Goal: Feedback & Contribution: Contribute content

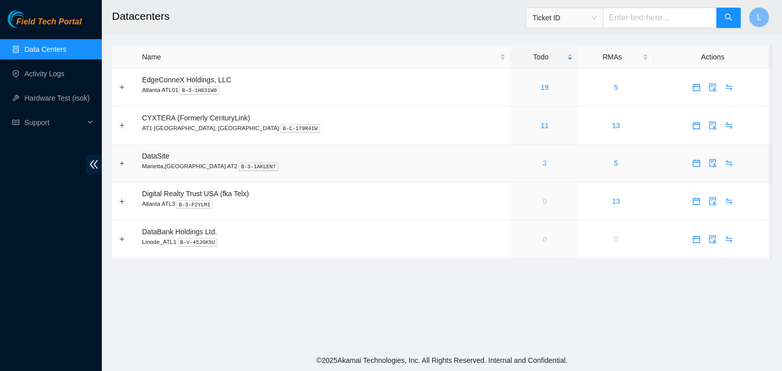
click at [542, 163] on link "3" at bounding box center [544, 163] width 4 height 8
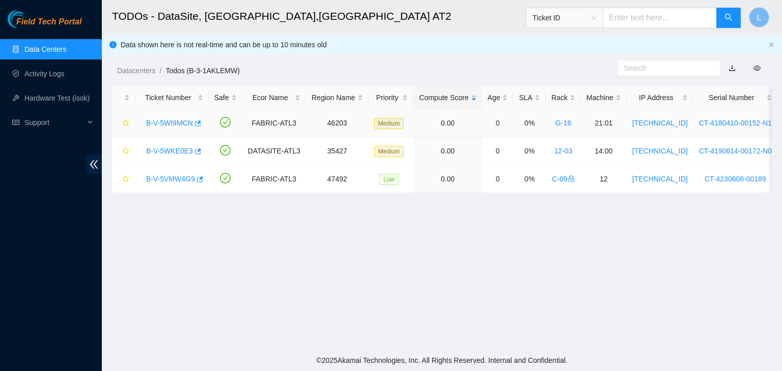
click at [186, 124] on link "B-V-5WI9MCN" at bounding box center [169, 123] width 47 height 8
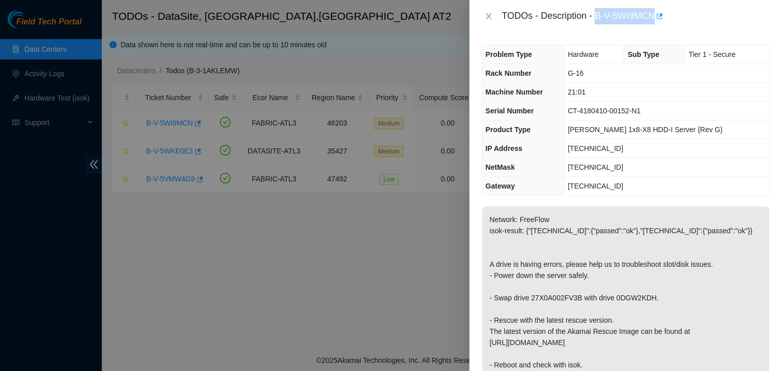
drag, startPoint x: 596, startPoint y: 17, endPoint x: 658, endPoint y: 24, distance: 62.5
click at [658, 24] on div "TODOs - Description - B-V-5WI9MCN" at bounding box center [625, 16] width 312 height 33
copy div "B-V-5WI9MCN"
click at [493, 16] on button "Close" at bounding box center [488, 17] width 14 height 10
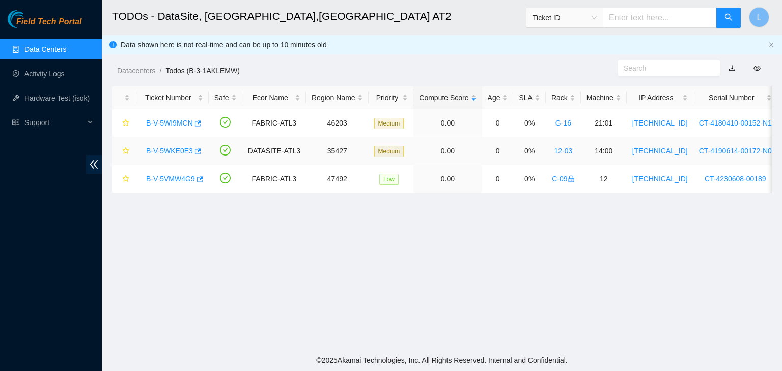
click at [176, 152] on link "B-V-5WKE0E3" at bounding box center [169, 151] width 47 height 8
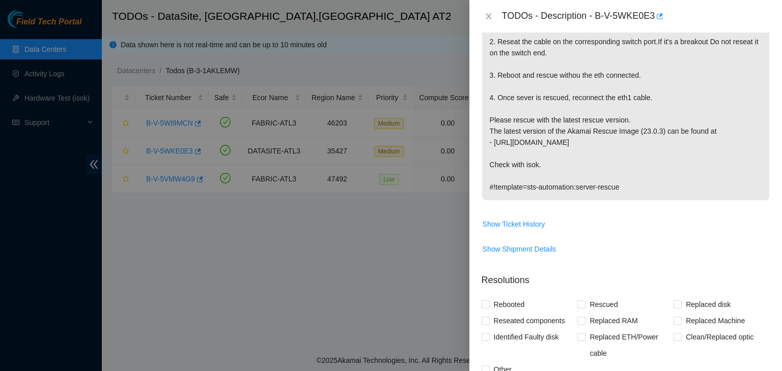
scroll to position [305, 0]
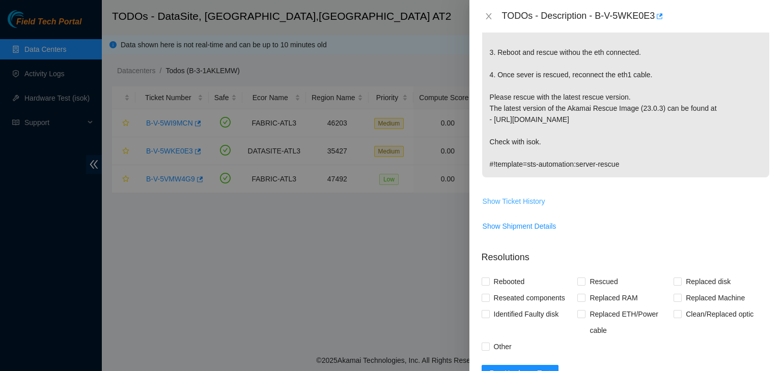
click at [525, 201] on span "Show Ticket History" at bounding box center [513, 201] width 63 height 11
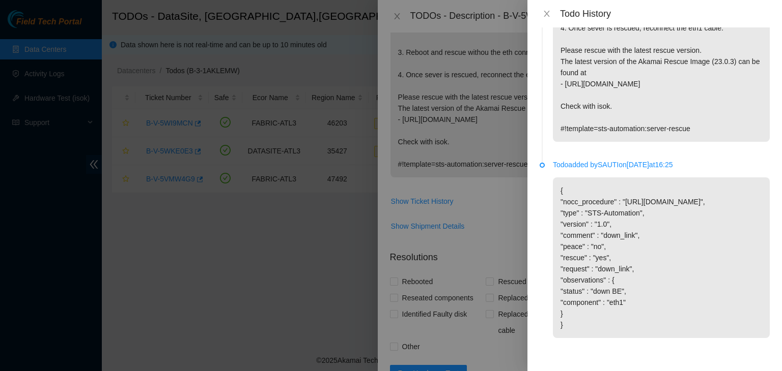
scroll to position [0, 0]
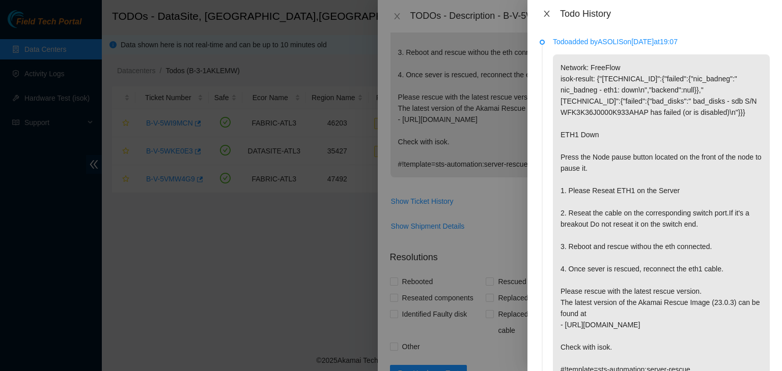
click at [548, 15] on icon "close" at bounding box center [546, 14] width 6 height 6
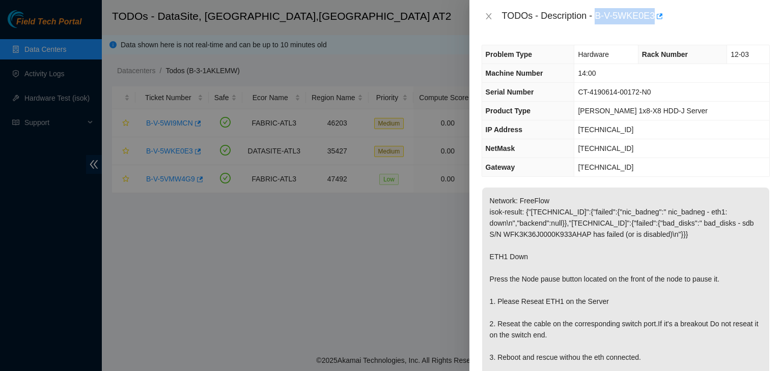
drag, startPoint x: 595, startPoint y: 15, endPoint x: 651, endPoint y: 22, distance: 56.4
click at [651, 22] on div "TODOs - Description - B-V-5WKE0E3" at bounding box center [636, 16] width 268 height 16
copy div "B-V-5WKE0E3"
click at [491, 13] on icon "close" at bounding box center [488, 16] width 8 height 8
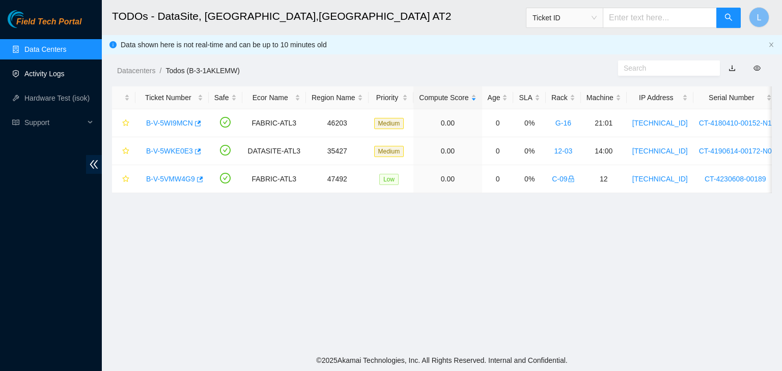
click at [39, 71] on link "Activity Logs" at bounding box center [44, 74] width 40 height 8
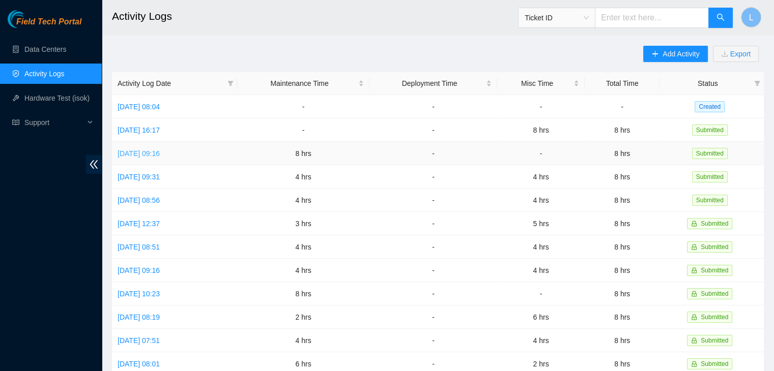
click at [160, 154] on link "[DATE] 09:16" at bounding box center [139, 154] width 42 height 8
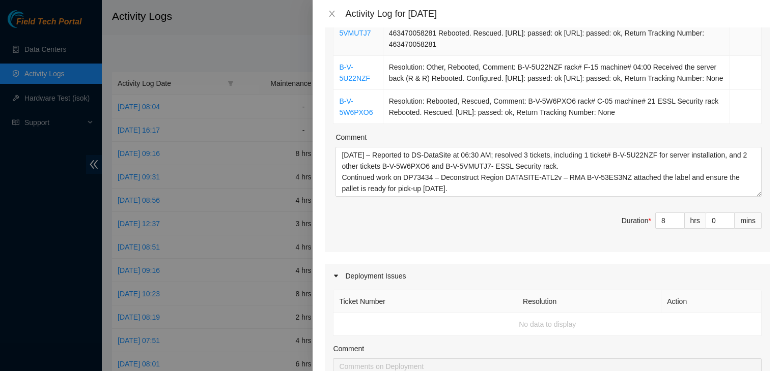
scroll to position [254, 0]
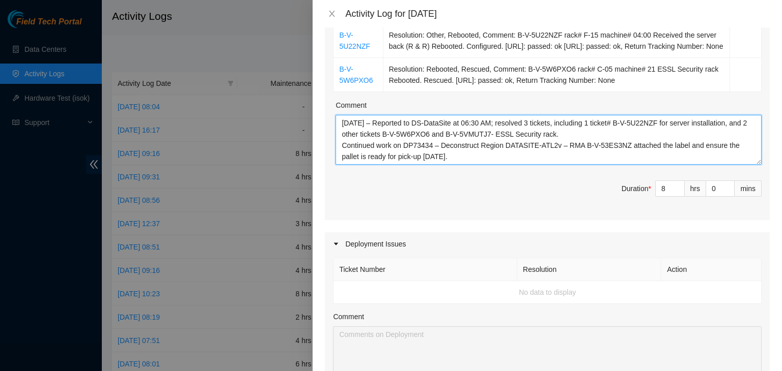
drag, startPoint x: 463, startPoint y: 167, endPoint x: 342, endPoint y: 136, distance: 124.5
click at [342, 136] on textarea "[DATE] – Reported to DS-DataSite at 06:30 AM; resolved 3 tickets, including 1 t…" at bounding box center [548, 140] width 426 height 50
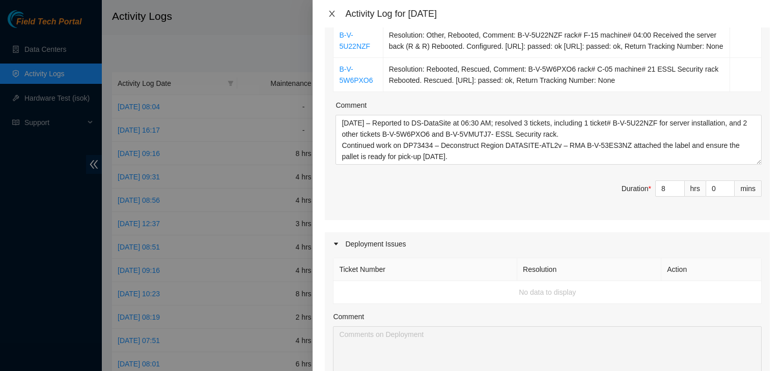
click at [328, 13] on icon "close" at bounding box center [332, 14] width 8 height 8
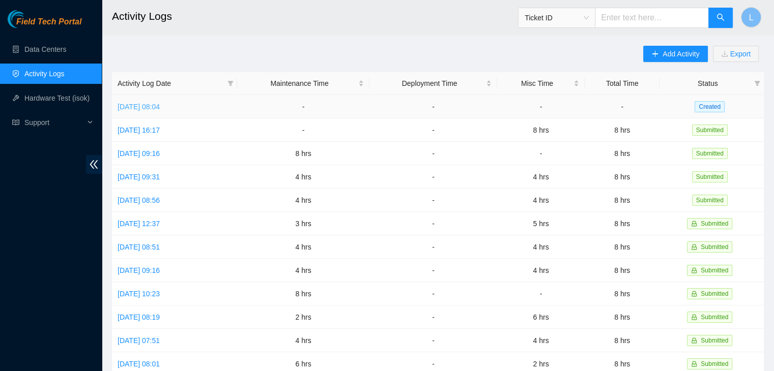
click at [160, 108] on link "[DATE] 08:04" at bounding box center [139, 107] width 42 height 8
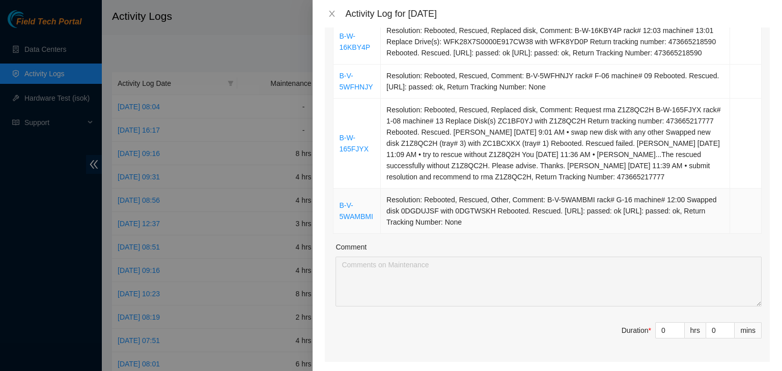
scroll to position [305, 0]
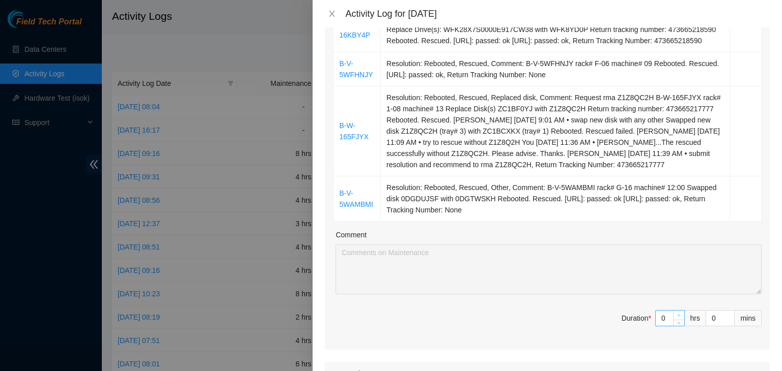
type input "1"
click at [677, 318] on icon "up" at bounding box center [679, 316] width 4 height 4
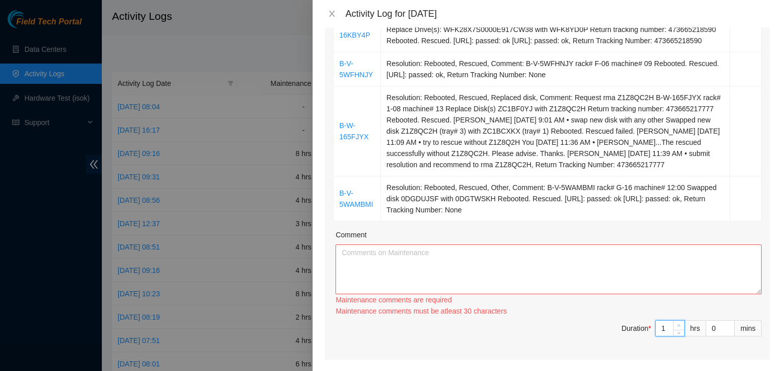
click at [670, 317] on div "Maintenance comments must be atleast 30 characters" at bounding box center [548, 311] width 426 height 11
type input "0"
click at [673, 336] on span "Decrease Value" at bounding box center [678, 331] width 11 height 9
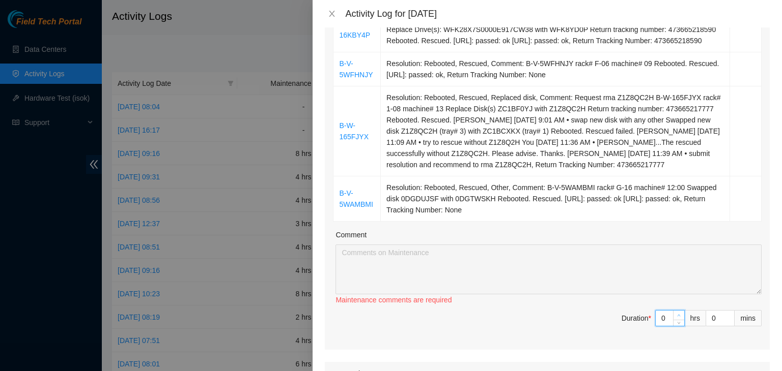
type input "1"
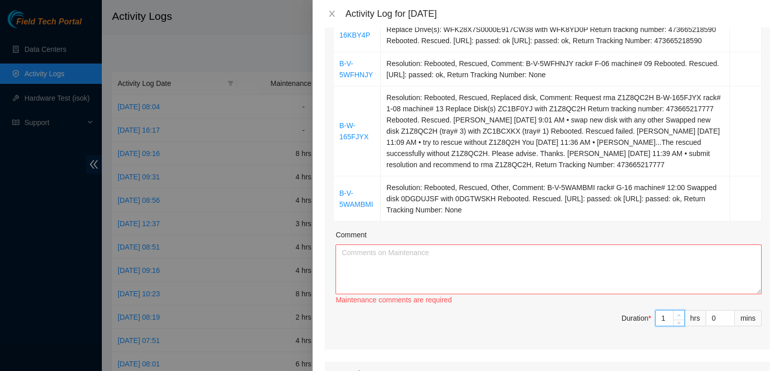
click at [676, 319] on span "up" at bounding box center [679, 316] width 6 height 6
type input "2"
click at [676, 329] on span "up" at bounding box center [679, 326] width 6 height 6
type input "3"
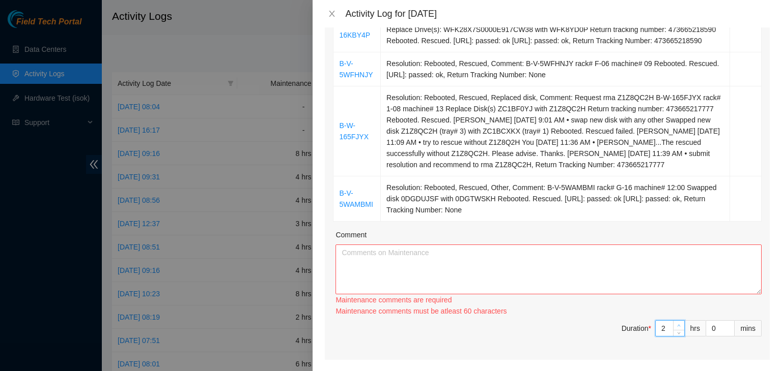
type input "3"
click at [676, 329] on span "up" at bounding box center [679, 326] width 6 height 6
type input "4"
click at [676, 329] on span "up" at bounding box center [679, 326] width 6 height 6
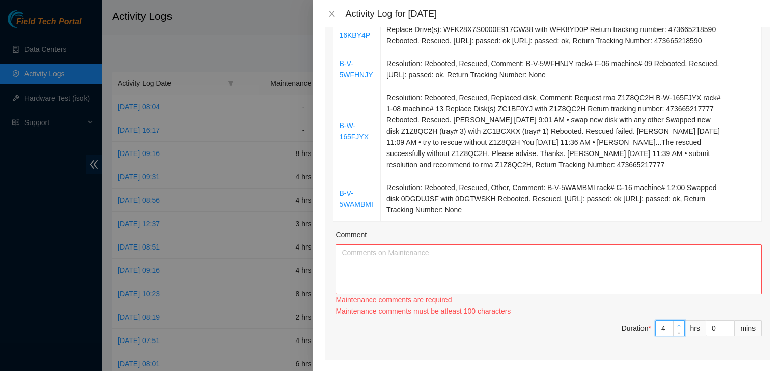
type input "5"
click at [676, 329] on span "up" at bounding box center [679, 326] width 6 height 6
type input "6"
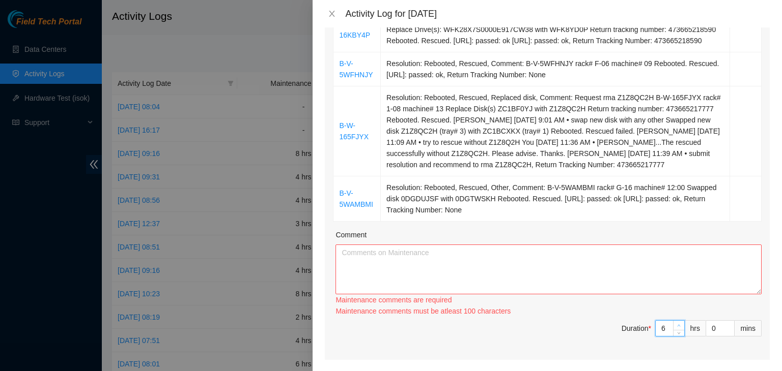
click at [676, 329] on span "up" at bounding box center [679, 326] width 6 height 6
type input "7"
click at [676, 329] on span "up" at bounding box center [679, 326] width 6 height 6
type input "8"
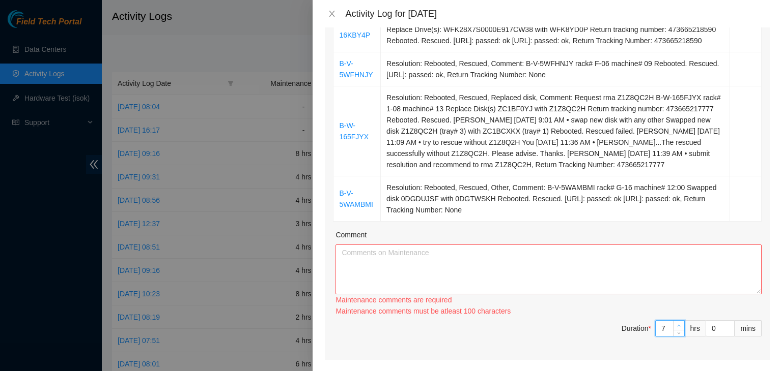
type input "8"
click at [676, 329] on span "up" at bounding box center [679, 326] width 6 height 6
click at [569, 295] on textarea "Comment" at bounding box center [548, 270] width 426 height 50
paste textarea "[DATE] – Reported to DS-DataSite at 06:30 AM; resolved 3 tickets, including 1 t…"
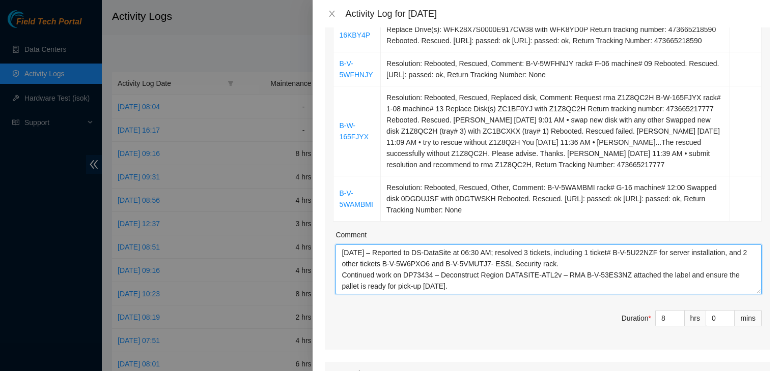
click at [360, 265] on textarea "[DATE] – Reported to DS-DataSite at 06:30 AM; resolved 3 tickets, including 1 t…" at bounding box center [548, 270] width 426 height 50
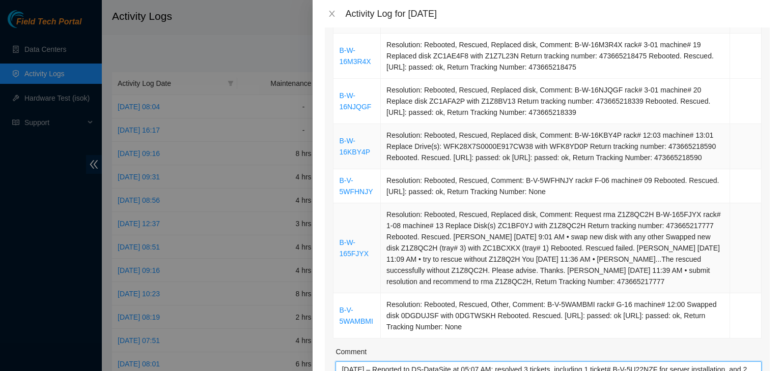
scroll to position [51, 0]
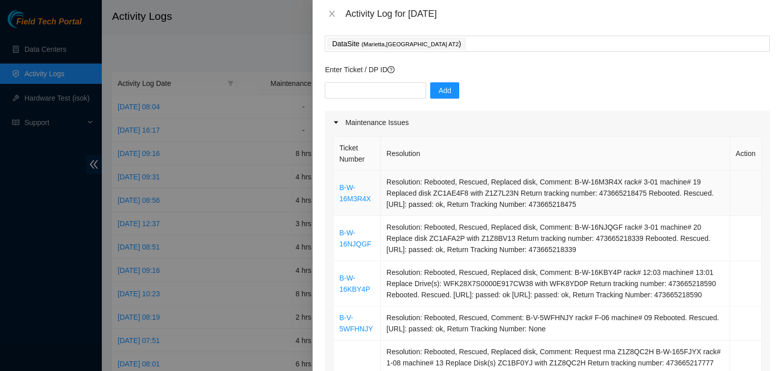
type textarea "[DATE] – Reported to DS-DataSite at 05:07 AM; resolved 3 tickets, including 1 t…"
drag, startPoint x: 369, startPoint y: 200, endPoint x: 339, endPoint y: 192, distance: 31.6
click at [339, 192] on td "B-W-16M3R4X" at bounding box center [356, 193] width 47 height 45
copy link "B-W-16M3R4X"
click at [350, 85] on input "text" at bounding box center [375, 90] width 101 height 16
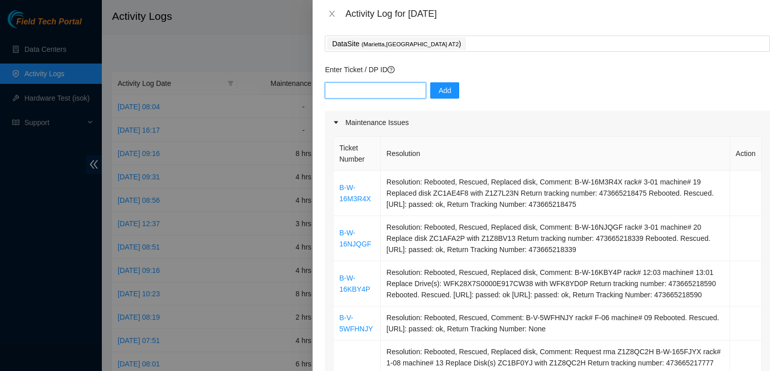
paste input "B-W-16M3R4X"
type input "B-W-16M3R4X"
click at [438, 93] on span "Add" at bounding box center [444, 90] width 13 height 11
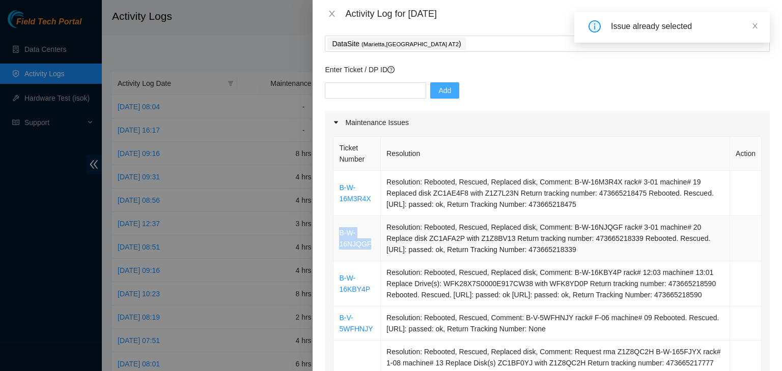
drag, startPoint x: 369, startPoint y: 246, endPoint x: 336, endPoint y: 237, distance: 34.5
click at [336, 237] on td "B-W-16NJQGF" at bounding box center [356, 238] width 47 height 45
copy link "B-W-16NJQGF"
click at [372, 94] on input "text" at bounding box center [375, 90] width 101 height 16
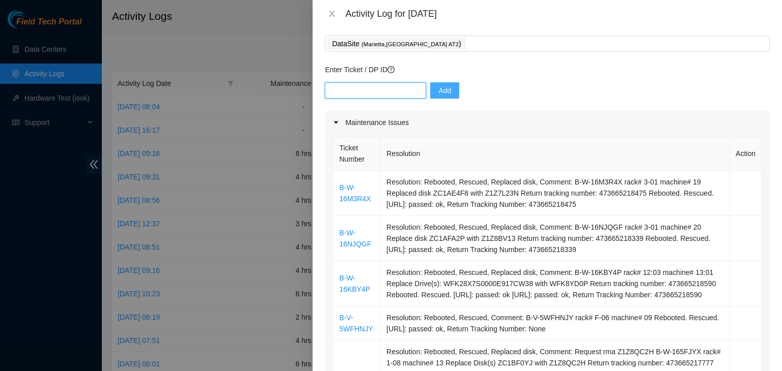
paste input "B-W-16NJQGF"
type input "B-W-16NJQGF"
click at [438, 95] on span "Add" at bounding box center [444, 90] width 13 height 11
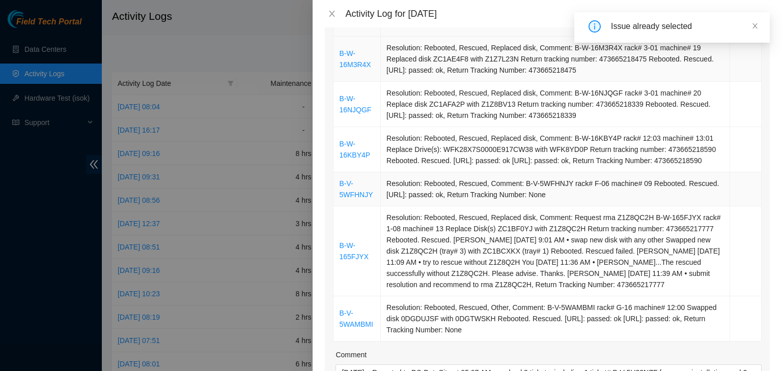
scroll to position [204, 0]
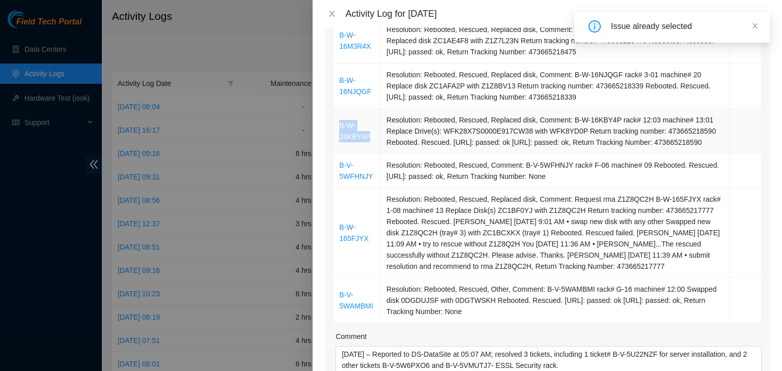
drag, startPoint x: 368, startPoint y: 149, endPoint x: 336, endPoint y: 135, distance: 35.1
click at [336, 135] on td "B-W-16KBY4P" at bounding box center [356, 131] width 47 height 45
copy link "B-W-16KBY4P"
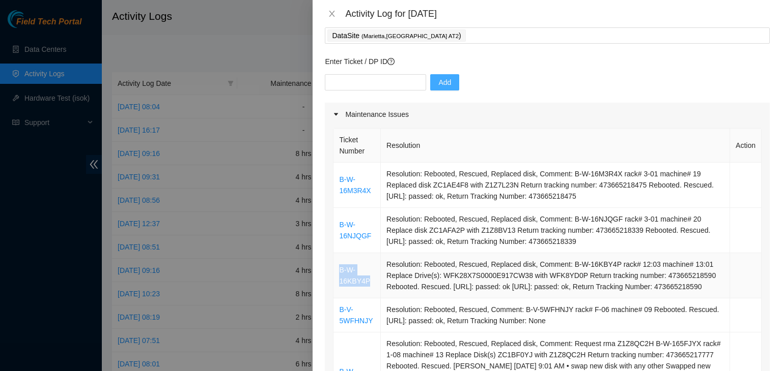
scroll to position [51, 0]
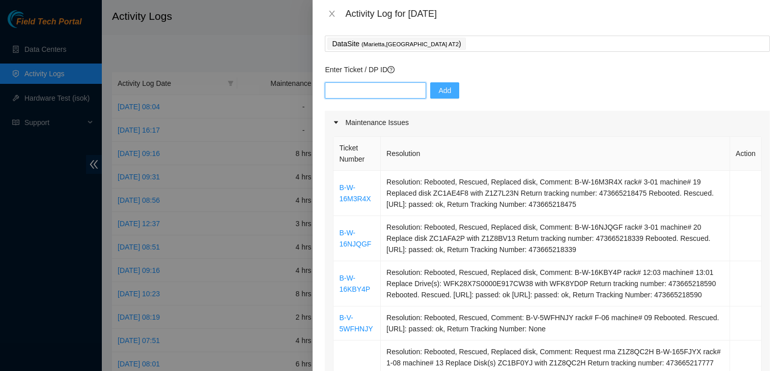
click at [389, 92] on input "text" at bounding box center [375, 90] width 101 height 16
paste input "B-W-16KBY4P"
type input "B-W-16KBY4P"
click at [438, 90] on span "Add" at bounding box center [444, 90] width 13 height 11
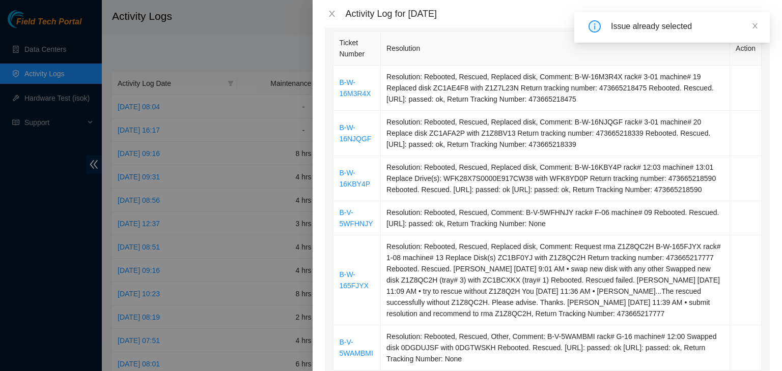
scroll to position [204, 0]
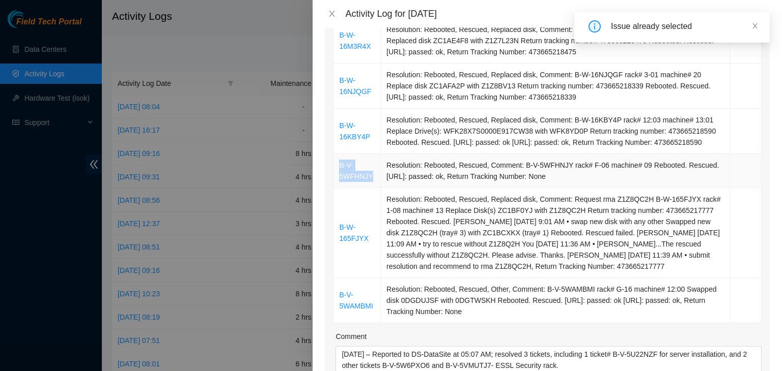
drag, startPoint x: 370, startPoint y: 190, endPoint x: 338, endPoint y: 181, distance: 33.8
click at [338, 181] on td "B-V-5WFHNJY" at bounding box center [356, 171] width 47 height 34
copy link "B-V-5WFHNJY"
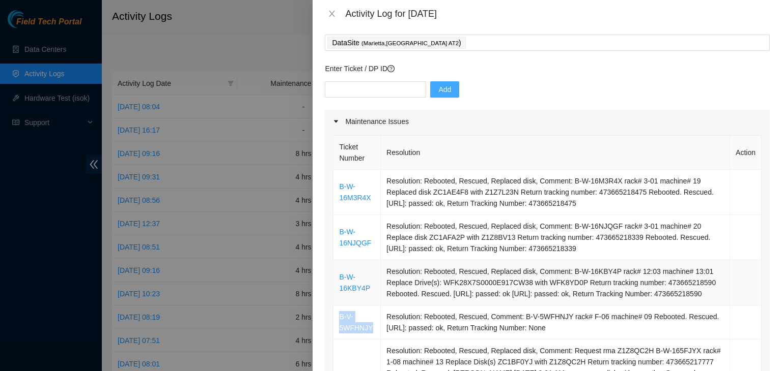
scroll to position [51, 0]
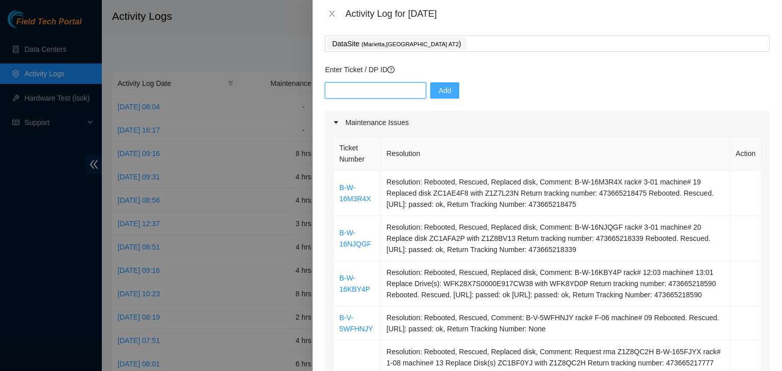
click at [367, 96] on input "text" at bounding box center [375, 90] width 101 height 16
paste input "B-V-5WFHNJY"
type input "B-V-5WFHNJY"
click at [438, 89] on span "Add" at bounding box center [444, 90] width 13 height 11
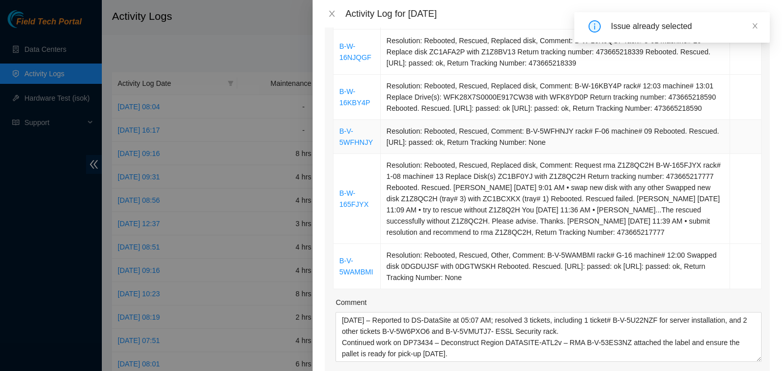
scroll to position [254, 0]
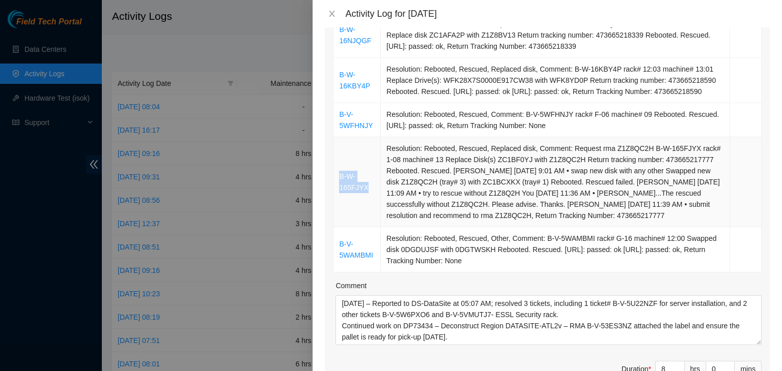
drag, startPoint x: 369, startPoint y: 202, endPoint x: 340, endPoint y: 192, distance: 30.7
click at [340, 192] on td "B-W-165FJYX" at bounding box center [356, 182] width 47 height 90
copy link "B-W-165FJYX"
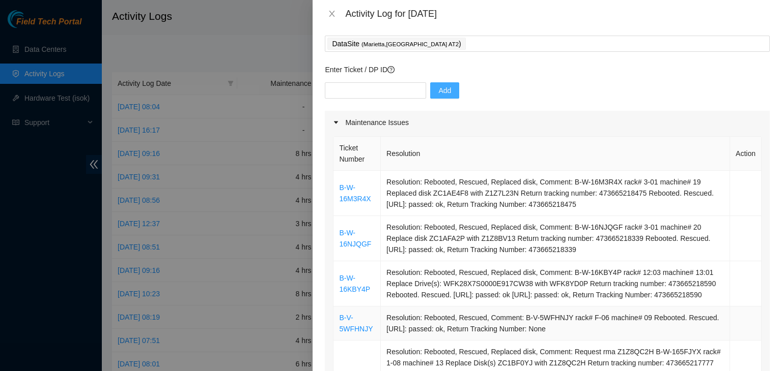
scroll to position [51, 0]
click at [370, 94] on input "text" at bounding box center [375, 90] width 101 height 16
paste input "B-W-165FJYX"
type input "B-W-165FJYX"
click at [438, 94] on span "Add" at bounding box center [444, 90] width 13 height 11
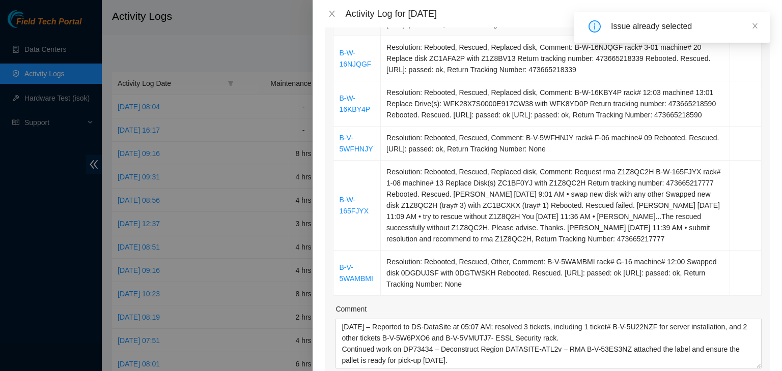
scroll to position [254, 0]
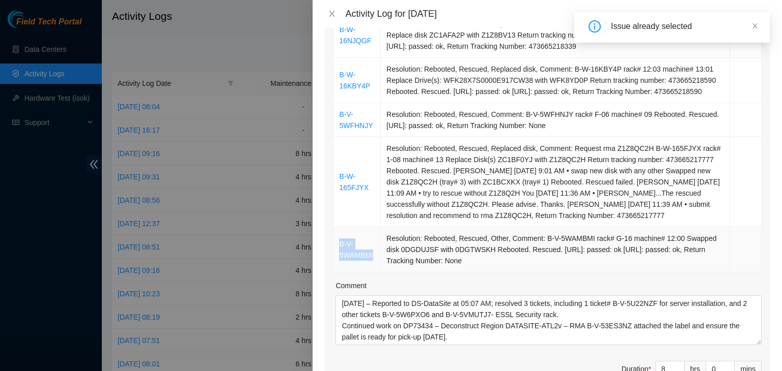
drag, startPoint x: 377, startPoint y: 266, endPoint x: 340, endPoint y: 257, distance: 37.1
click at [340, 257] on td "B-V-5WAMBMI" at bounding box center [356, 249] width 47 height 45
copy link "B-V-5WAMBMI"
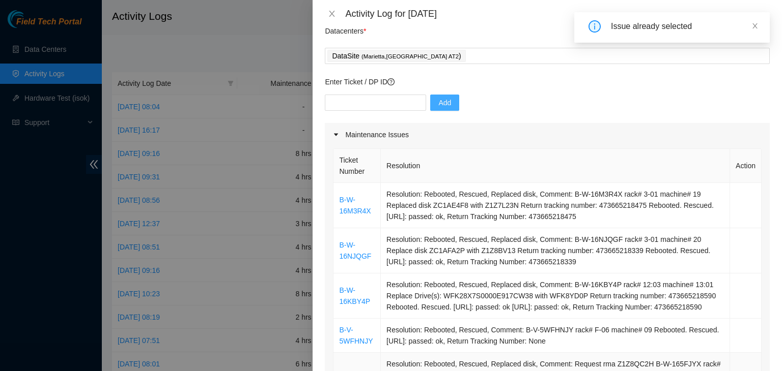
scroll to position [0, 0]
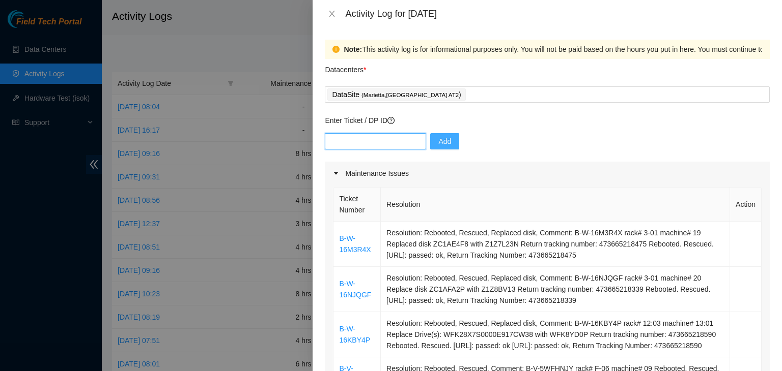
click at [379, 140] on input "text" at bounding box center [375, 141] width 101 height 16
paste input "B-V-5WAMBMI"
type input "B-V-5WAMBMI"
click at [438, 141] on span "Add" at bounding box center [444, 141] width 13 height 11
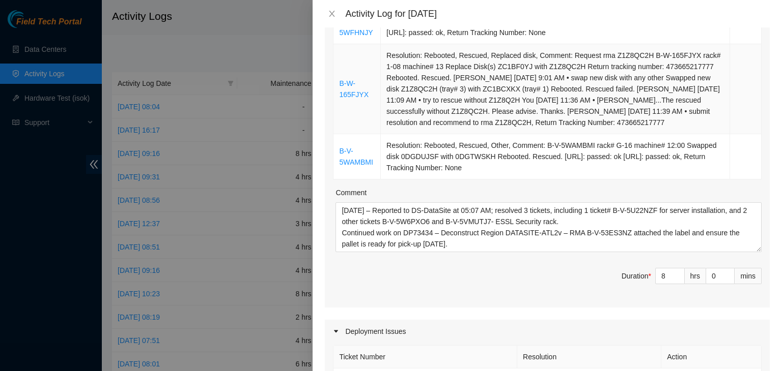
scroll to position [356, 0]
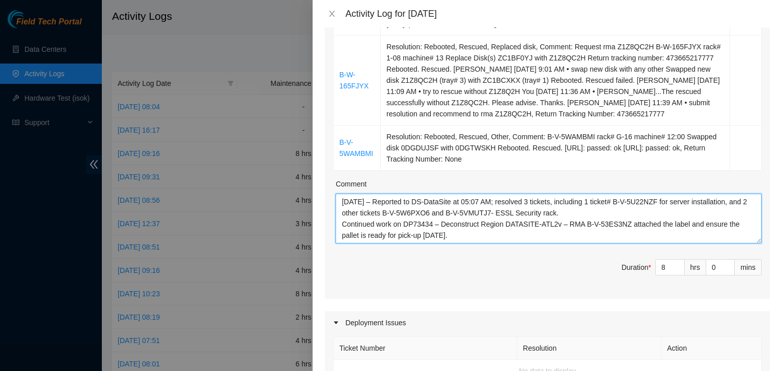
click at [537, 212] on textarea "[DATE] – Reported to DS-DataSite at 05:07 AM; resolved 3 tickets, including 1 t…" at bounding box center [548, 219] width 426 height 50
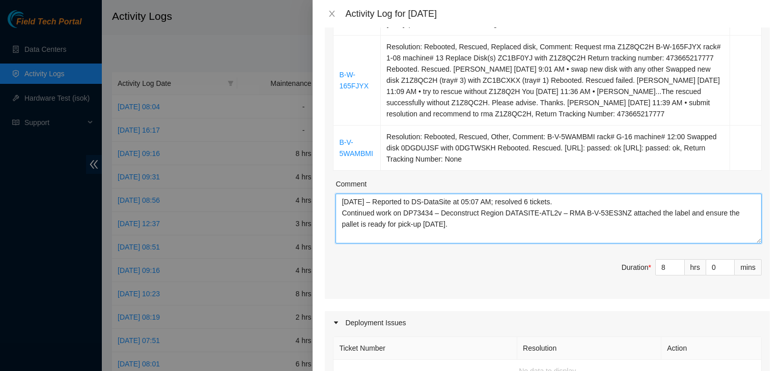
paste textarea "Processed incoming and outgoing packages."
drag, startPoint x: 392, startPoint y: 224, endPoint x: 338, endPoint y: 224, distance: 53.9
click at [338, 224] on textarea "[DATE] – Reported to DS-DataSite at 05:07 AM; resolved 6 tickets. Processed inc…" at bounding box center [548, 219] width 426 height 50
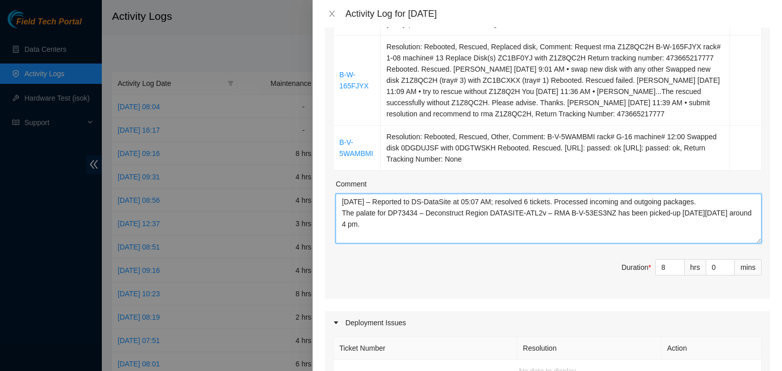
drag, startPoint x: 392, startPoint y: 238, endPoint x: 325, endPoint y: 210, distance: 73.2
click at [325, 210] on div "Ticket Number Resolution Action B-W-16M3R4X Resolution: Rebooted, Rescued, Repl…" at bounding box center [547, 64] width 445 height 470
paste textarea "six tickets. Processed incoming and outgoing packages. The pallet for DP73434 –…"
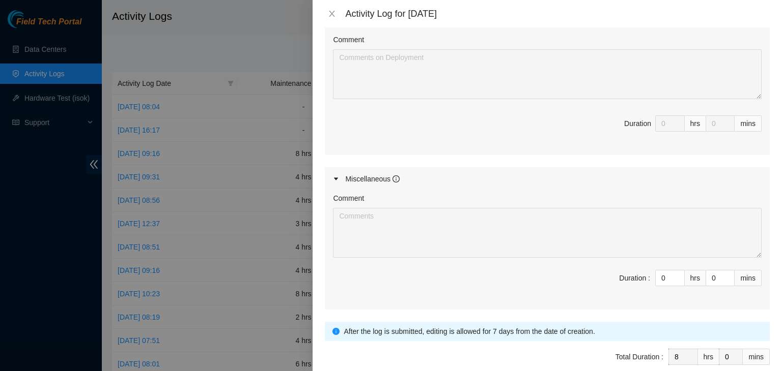
scroll to position [509, 0]
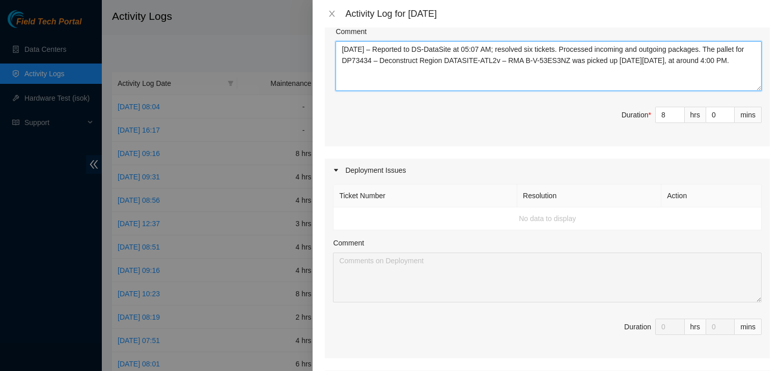
click at [475, 60] on textarea "[DATE] – Reported to DS-DataSite at 05:07 AM; resolved six tickets. Processed i…" at bounding box center [548, 66] width 426 height 50
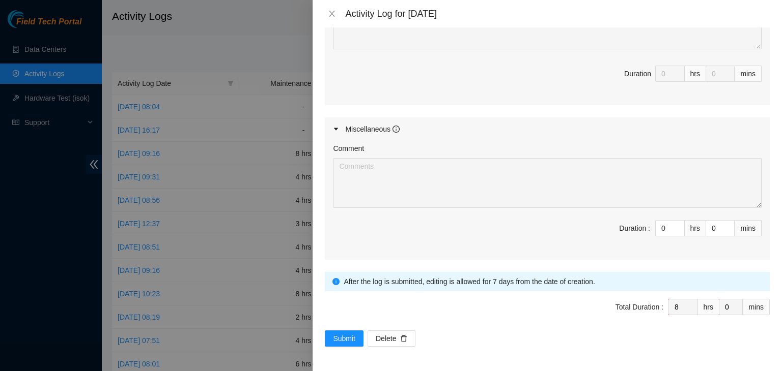
scroll to position [769, 0]
type textarea "[DATE] – Reported to DS-DataSite at 06:07 AM; resolved six tickets. Processed i…"
click at [338, 341] on span "Submit" at bounding box center [344, 338] width 22 height 11
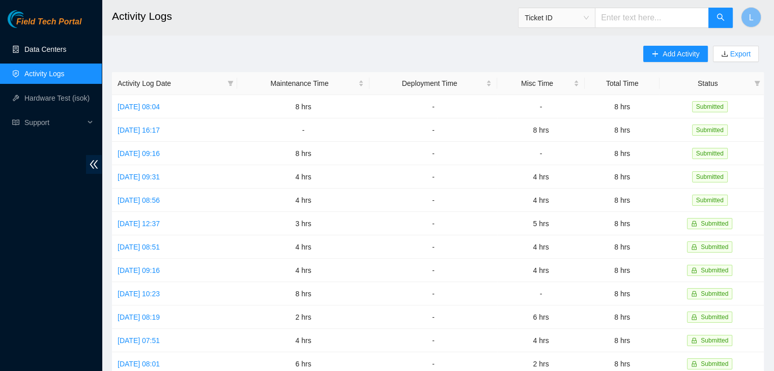
click at [60, 49] on link "Data Centers" at bounding box center [45, 49] width 42 height 8
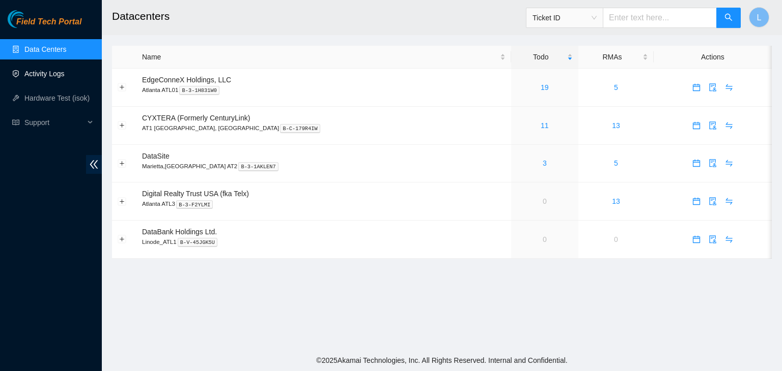
click at [46, 73] on link "Activity Logs" at bounding box center [44, 74] width 40 height 8
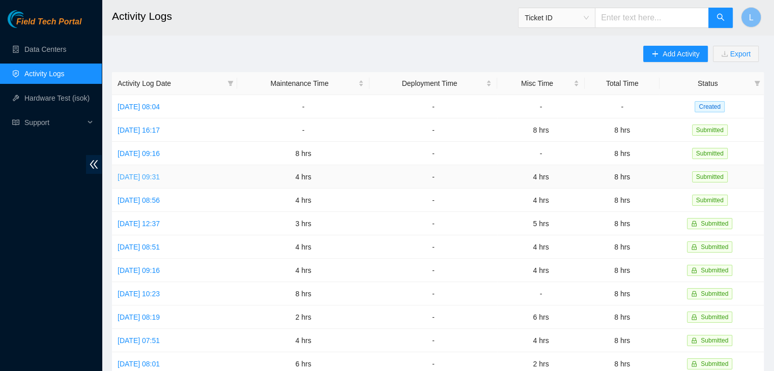
click at [157, 175] on link "[DATE] 09:31" at bounding box center [139, 177] width 42 height 8
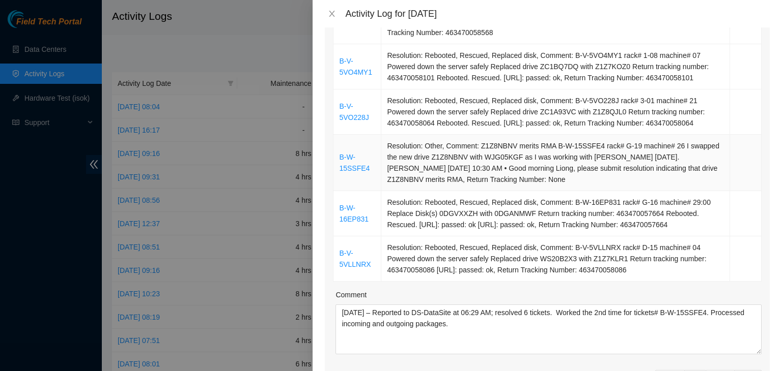
scroll to position [305, 0]
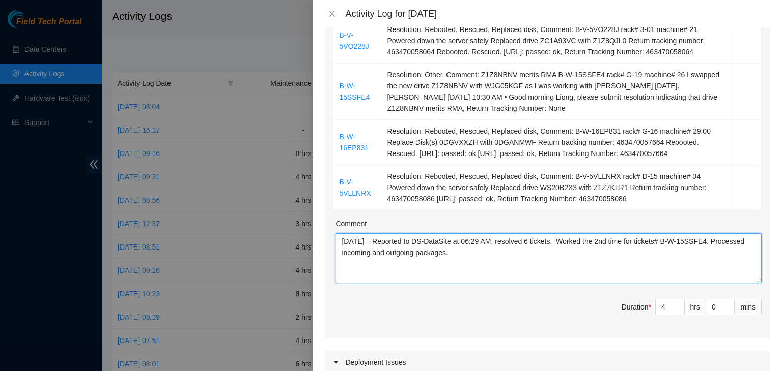
drag, startPoint x: 488, startPoint y: 257, endPoint x: 332, endPoint y: 266, distance: 157.0
click at [332, 266] on div "Ticket Number Resolution Action B-V-5VSTHG5 Resolution: Rebooted, Rescued, Repl…" at bounding box center [547, 109] width 445 height 459
